Goal: Find specific page/section: Find specific page/section

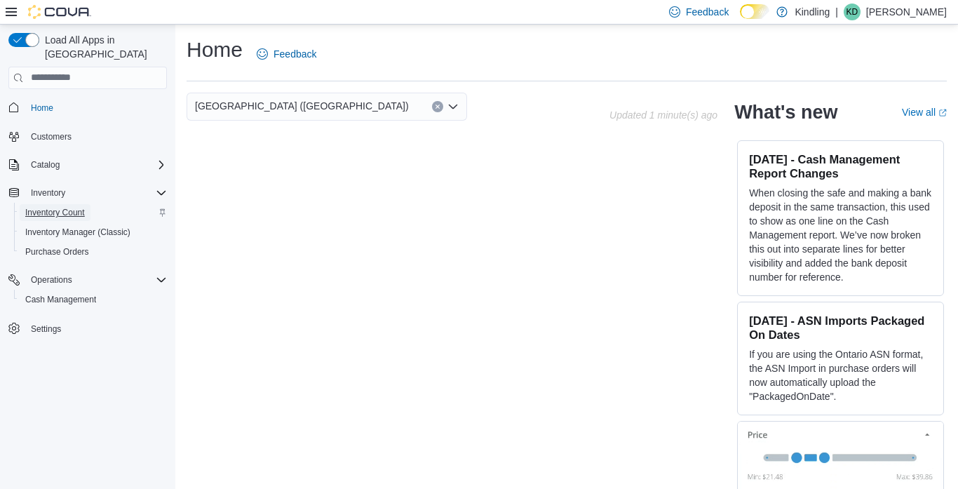
click at [39, 207] on span "Inventory Count" at bounding box center [55, 212] width 60 height 11
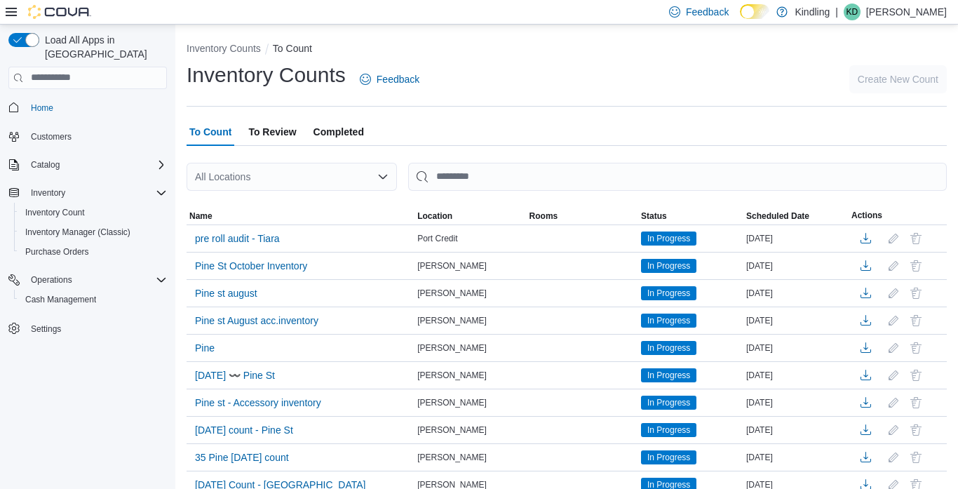
click at [495, 69] on div "Inventory Counts Feedback Create New Count" at bounding box center [567, 79] width 760 height 36
click at [69, 99] on span "Home" at bounding box center [96, 108] width 142 height 18
